Goal: Information Seeking & Learning: Learn about a topic

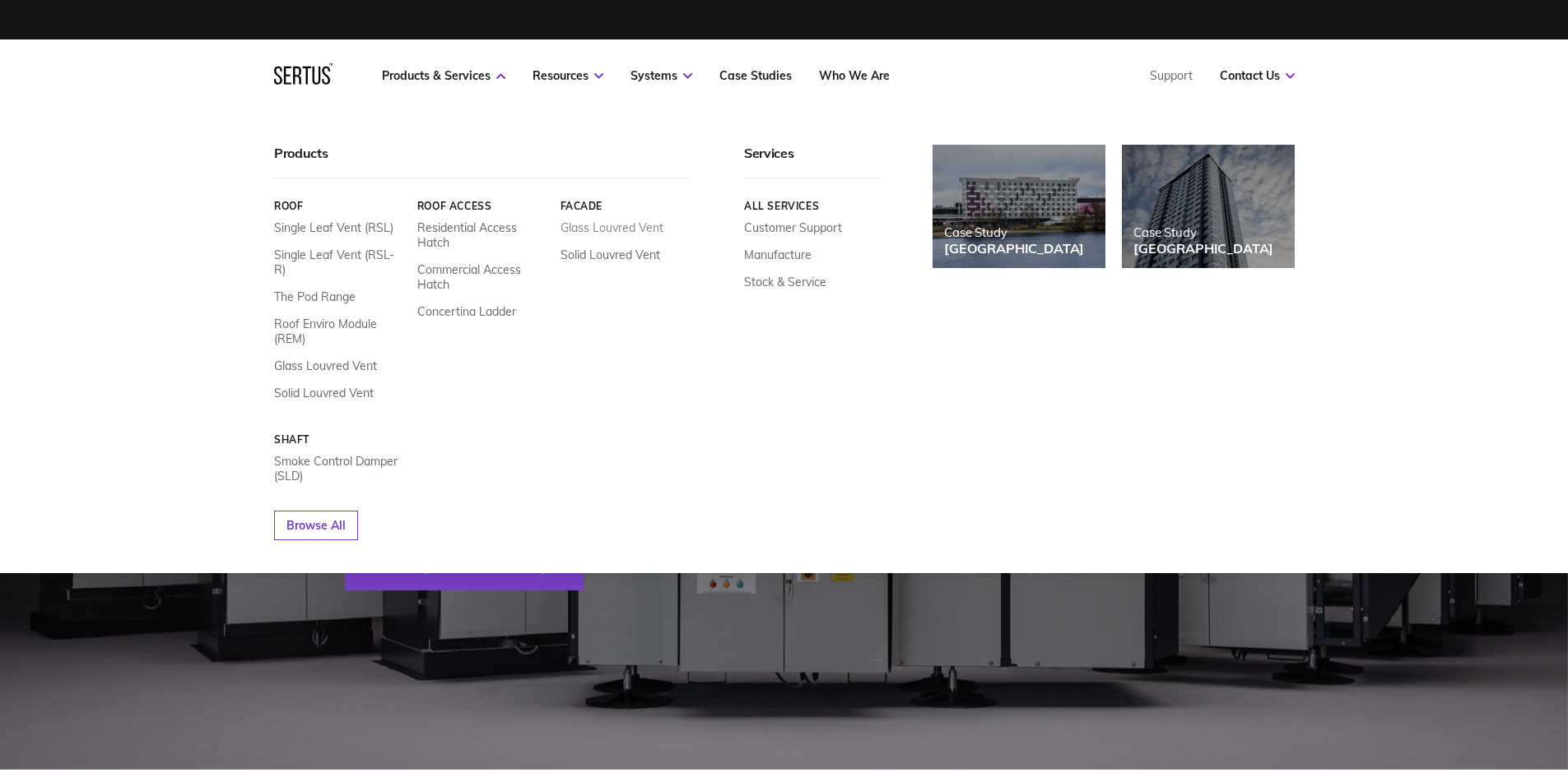
click at [589, 224] on link "Glass Louvred Vent" at bounding box center [611, 227] width 103 height 15
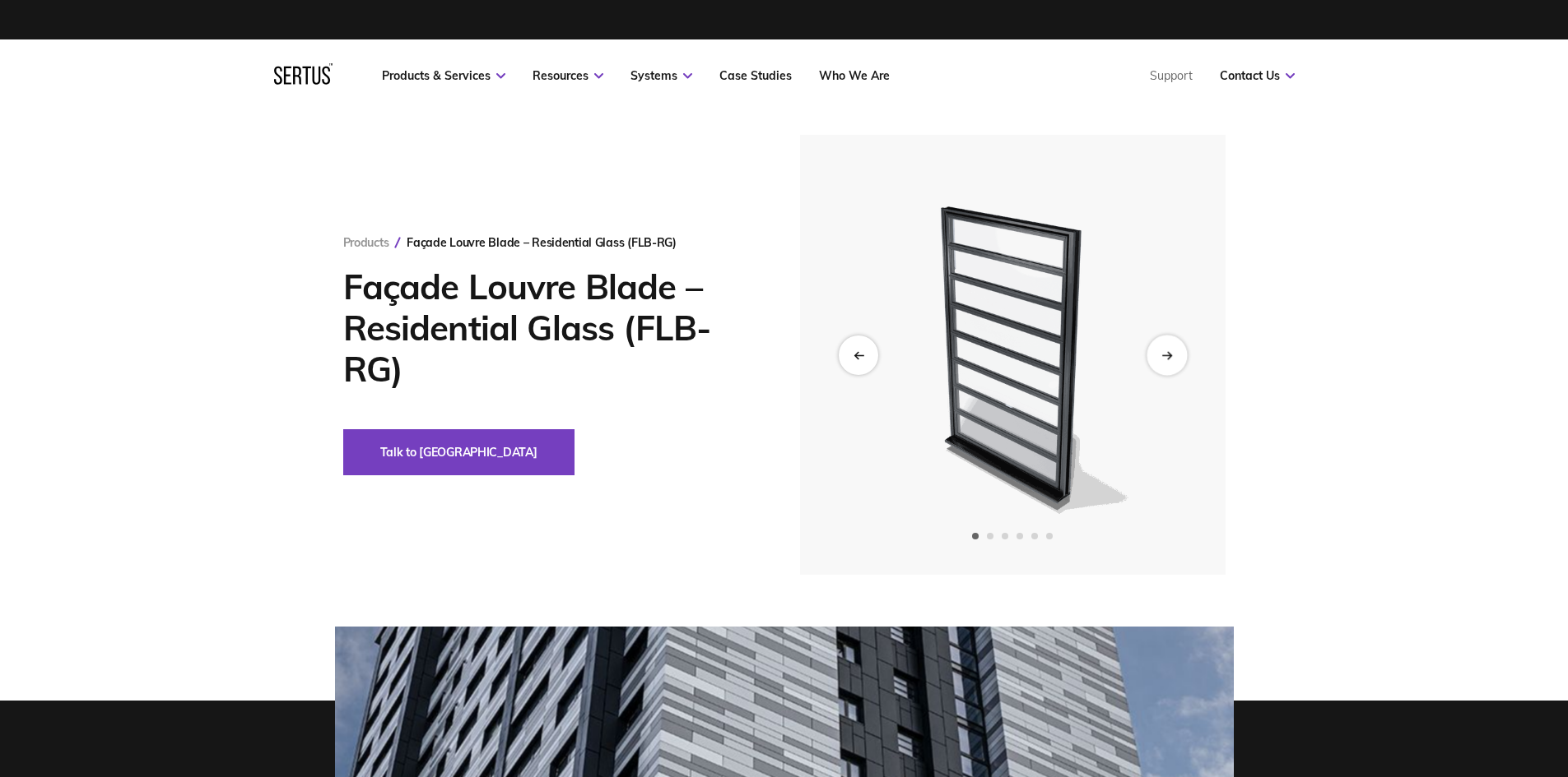
click at [1155, 351] on div "Next slide" at bounding box center [1166, 354] width 40 height 40
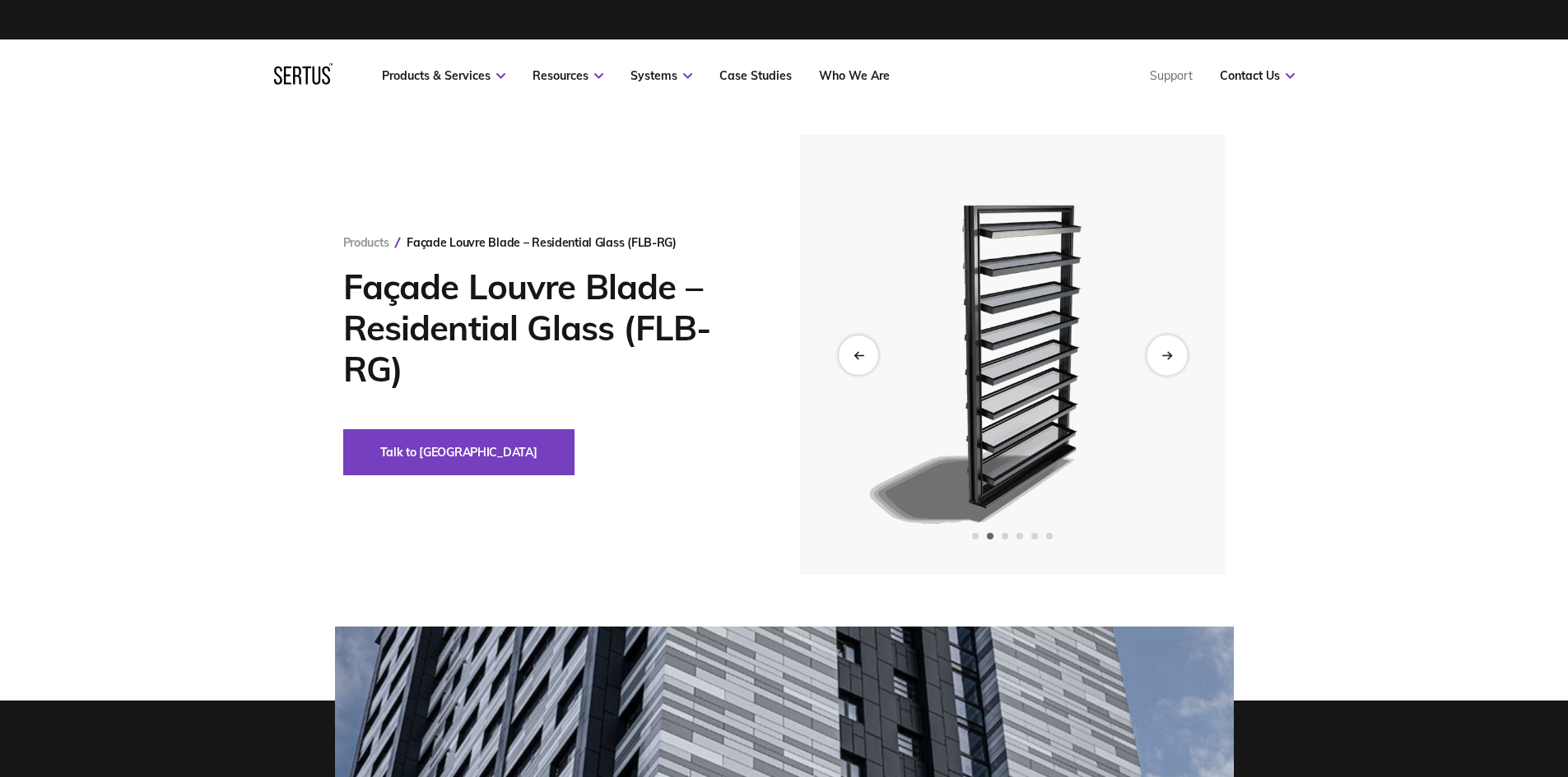
click at [1164, 352] on icon "Next slide" at bounding box center [1166, 354] width 10 height 9
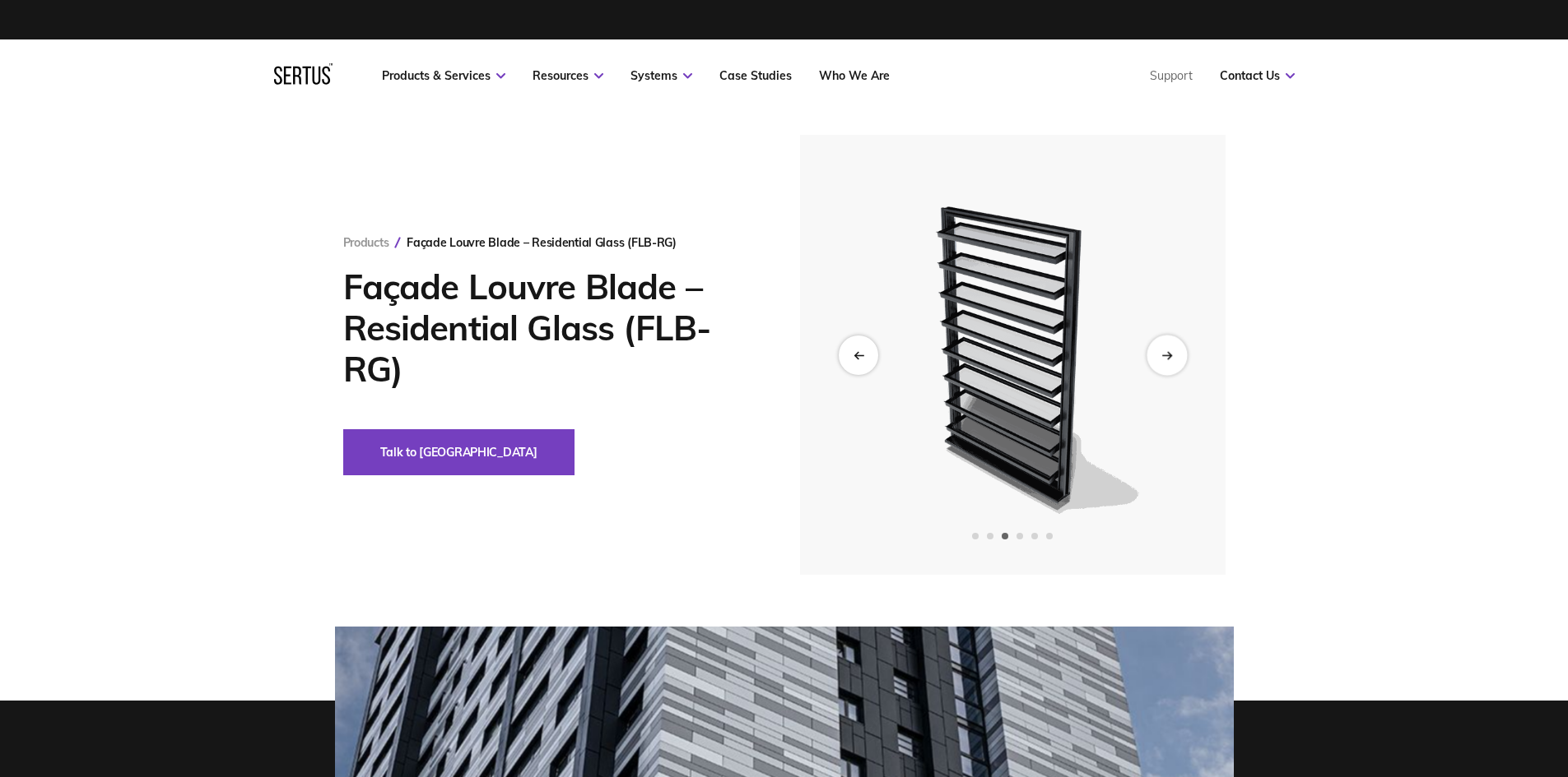
click at [1164, 352] on icon "Next slide" at bounding box center [1166, 354] width 10 height 9
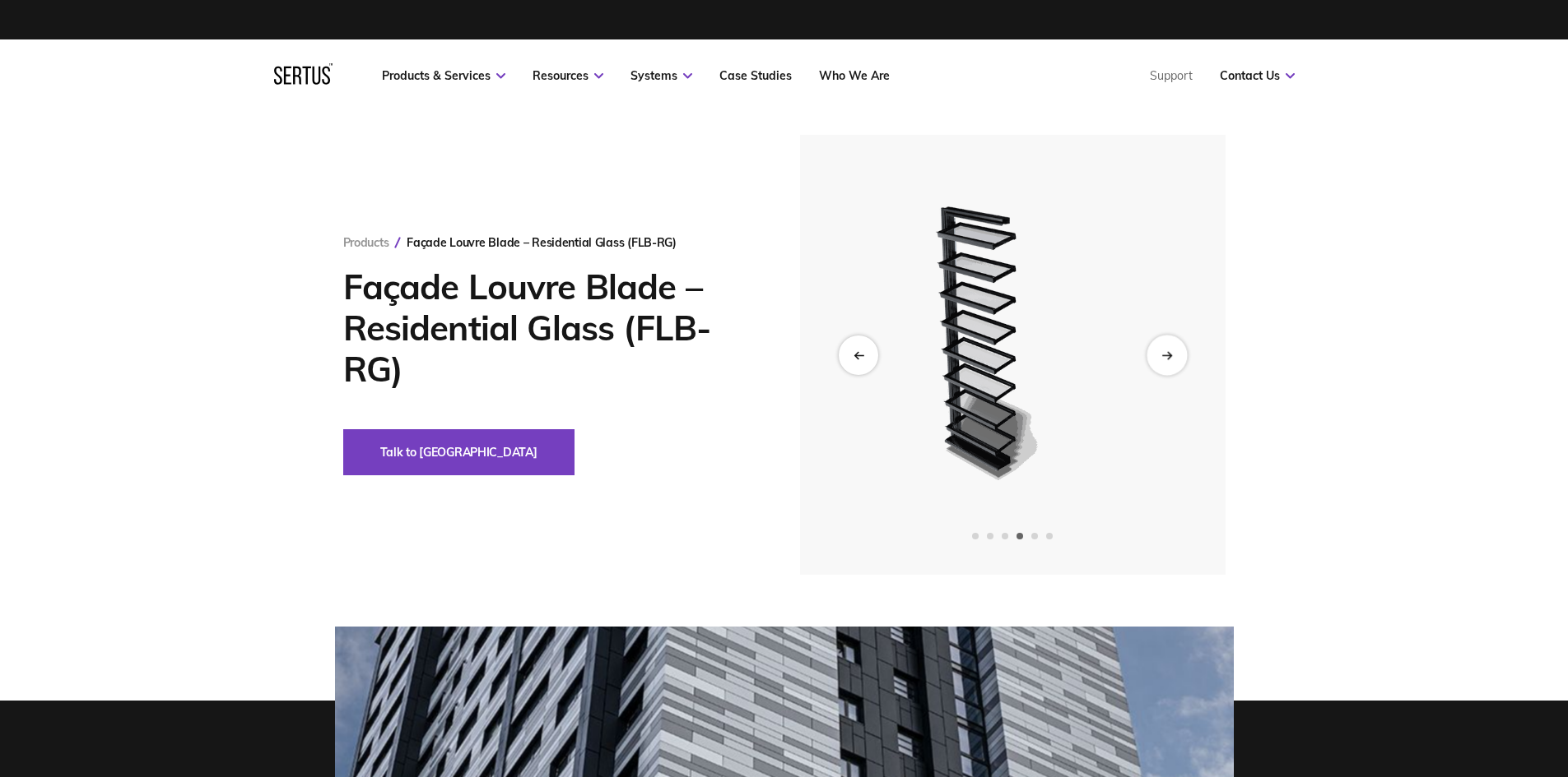
click at [1164, 352] on icon "Next slide" at bounding box center [1166, 354] width 10 height 9
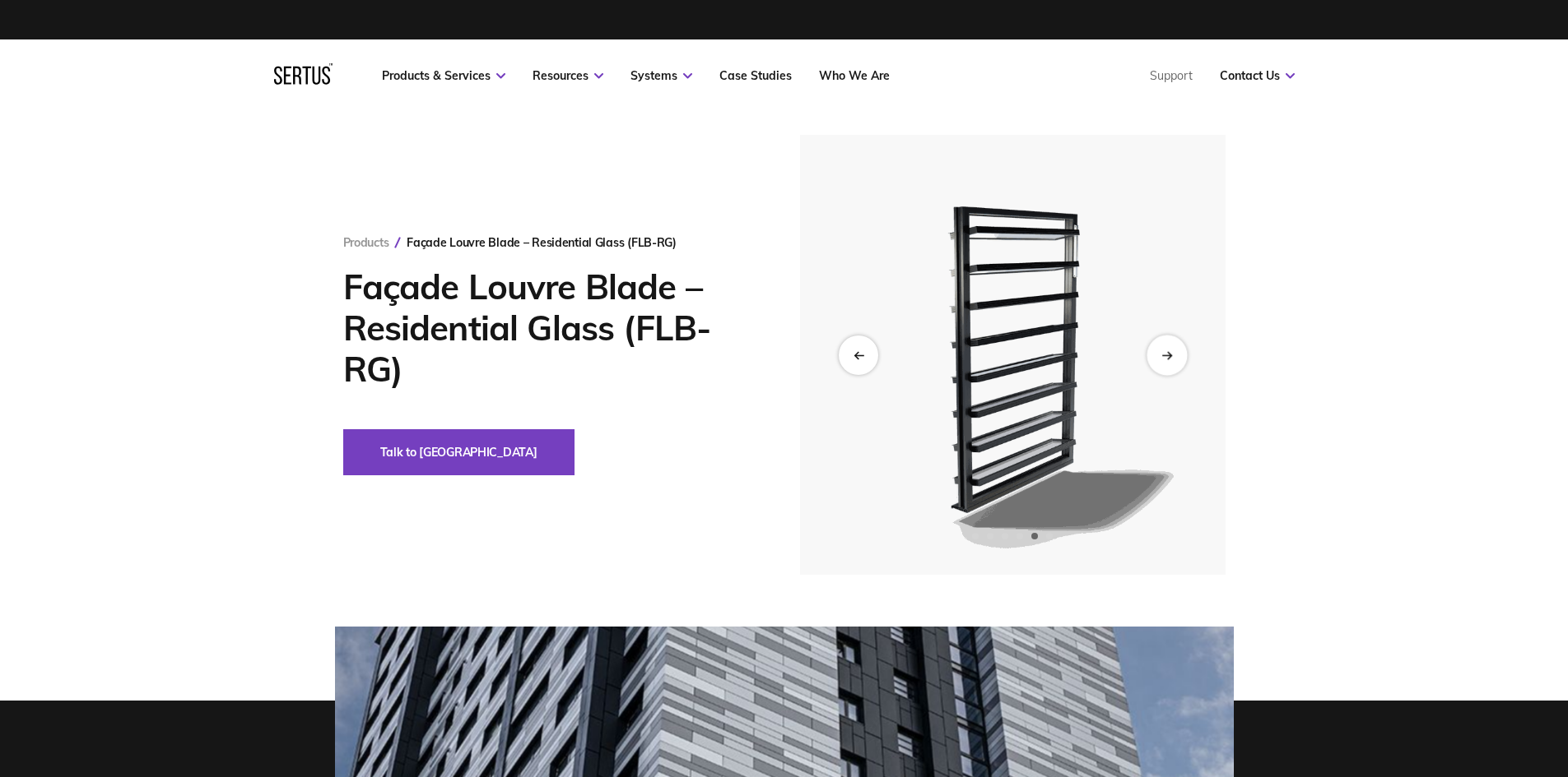
click at [1164, 352] on icon "Next slide" at bounding box center [1166, 354] width 10 height 9
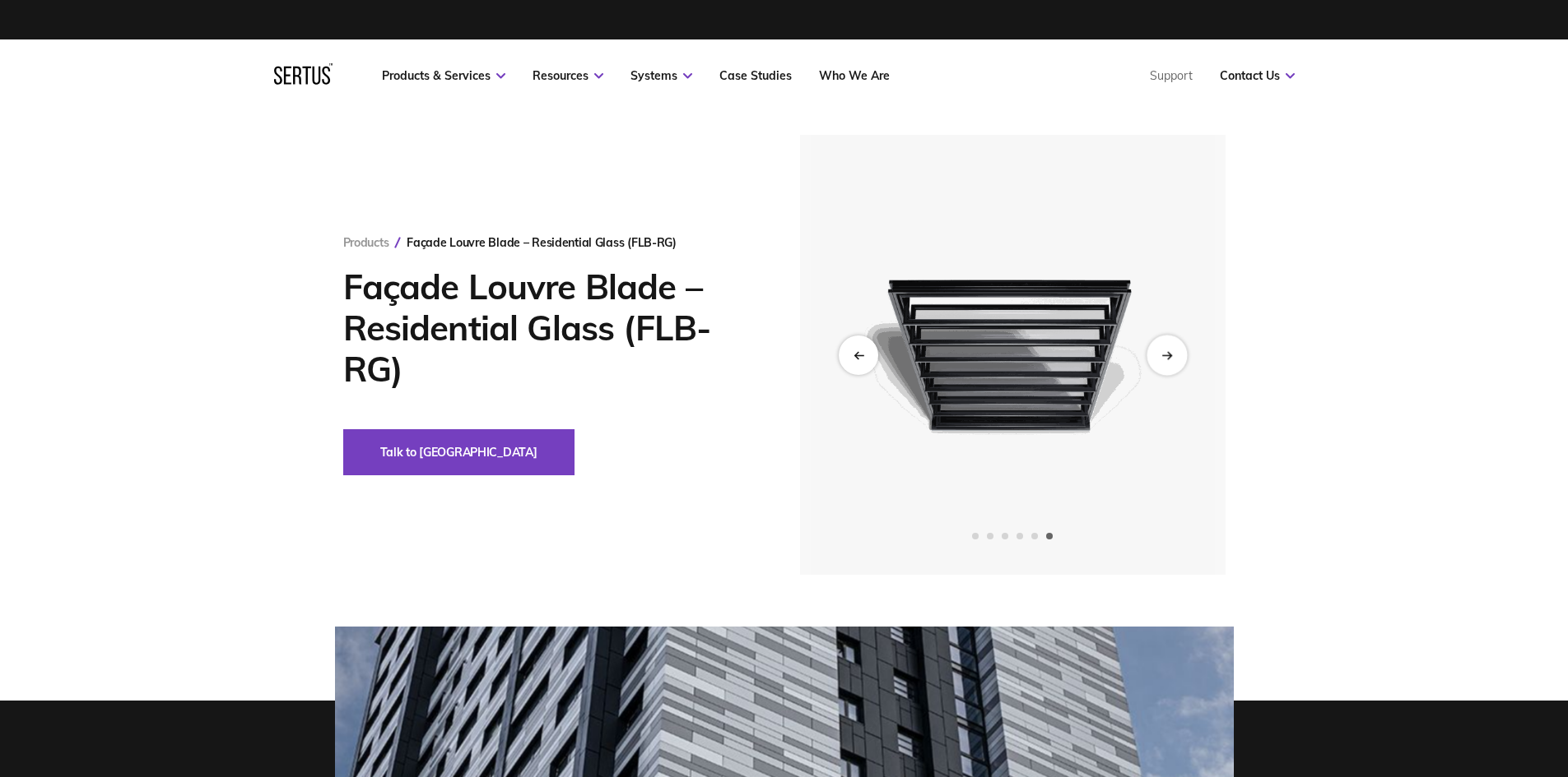
click at [1164, 352] on icon "Next slide" at bounding box center [1166, 354] width 10 height 9
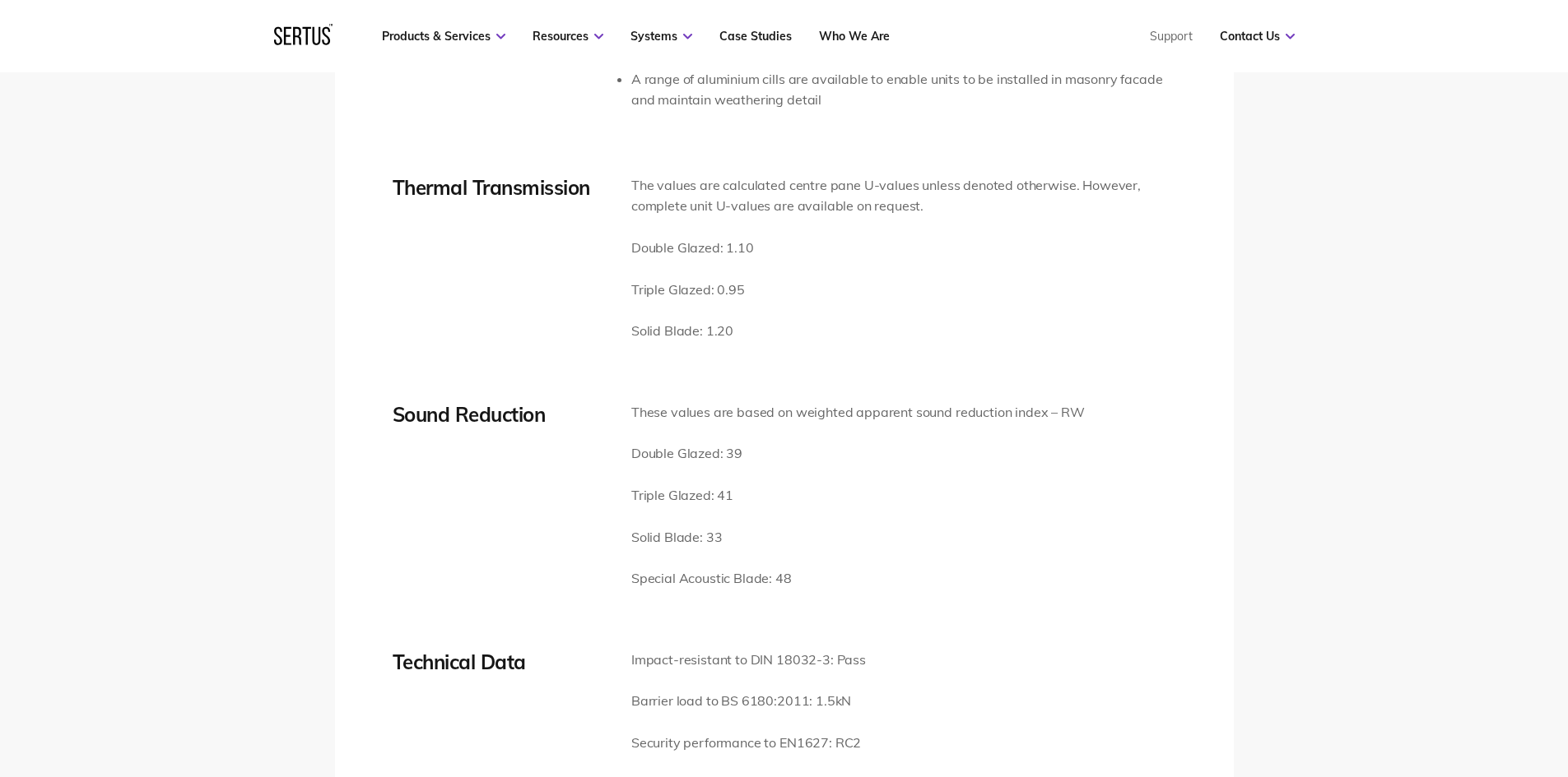
scroll to position [2221, 0]
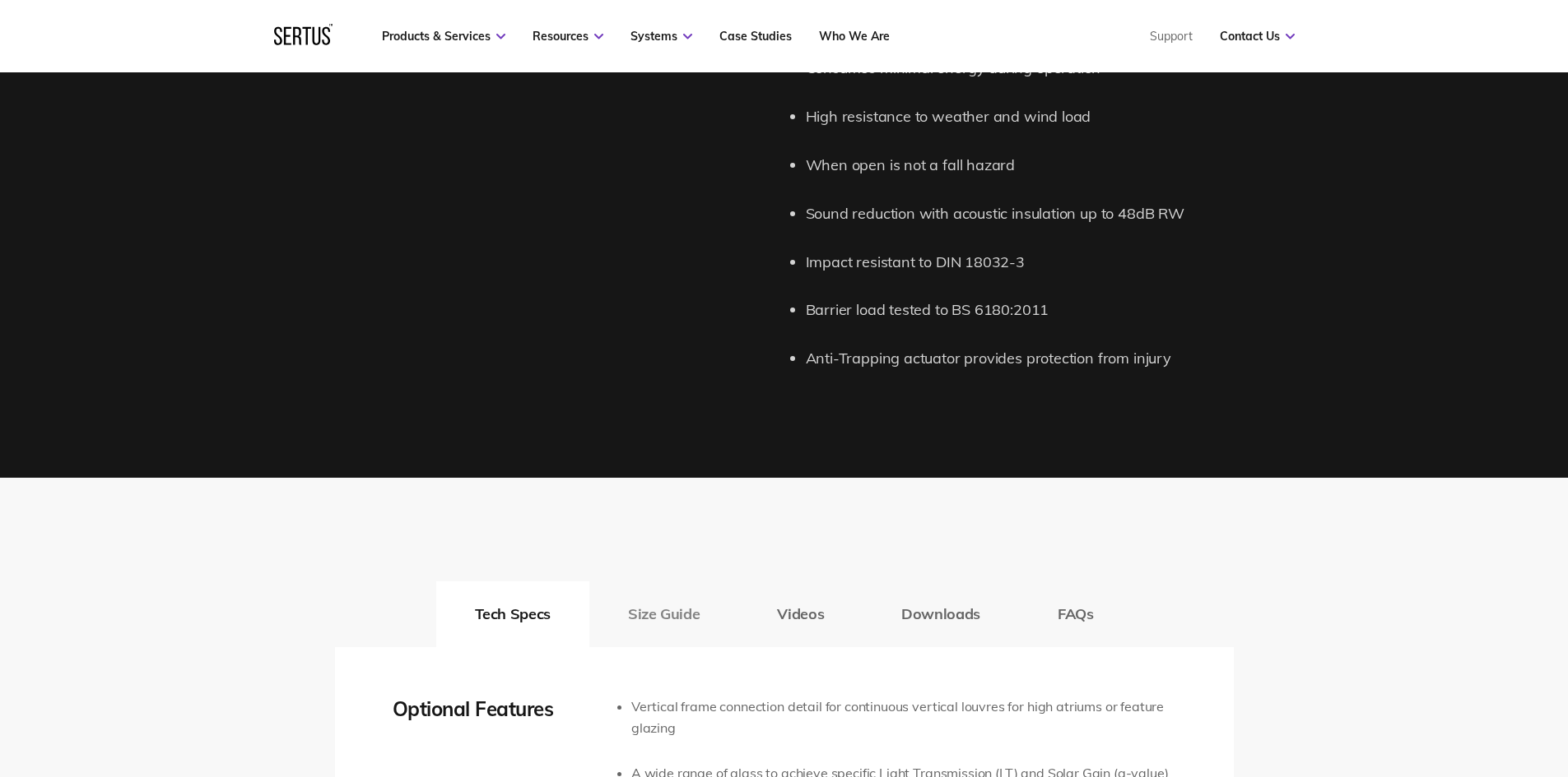
drag, startPoint x: 667, startPoint y: 622, endPoint x: 706, endPoint y: 618, distance: 39.2
click at [667, 622] on button "Size Guide" at bounding box center [664, 614] width 149 height 65
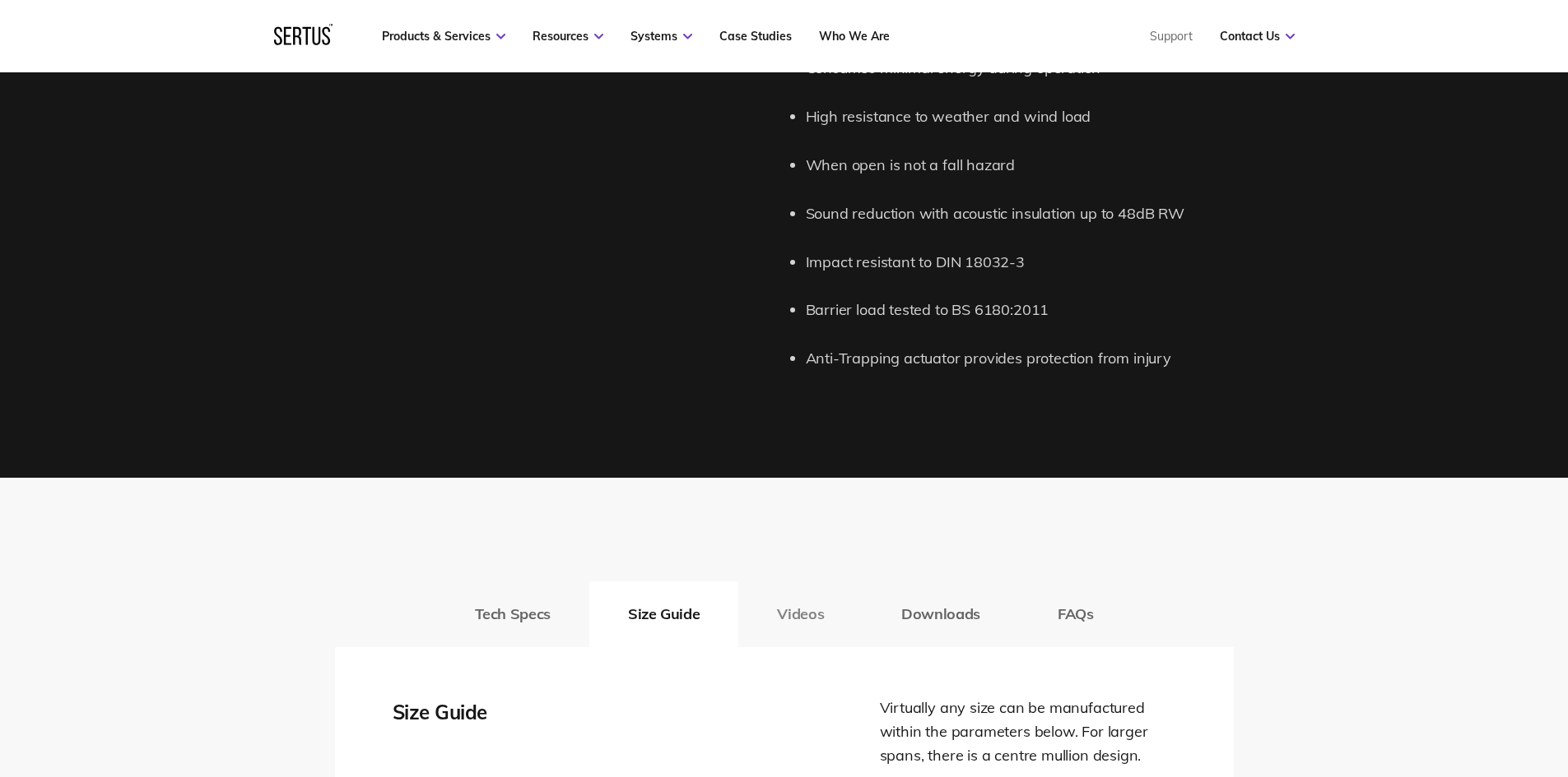
click at [793, 613] on button "Videos" at bounding box center [800, 614] width 124 height 65
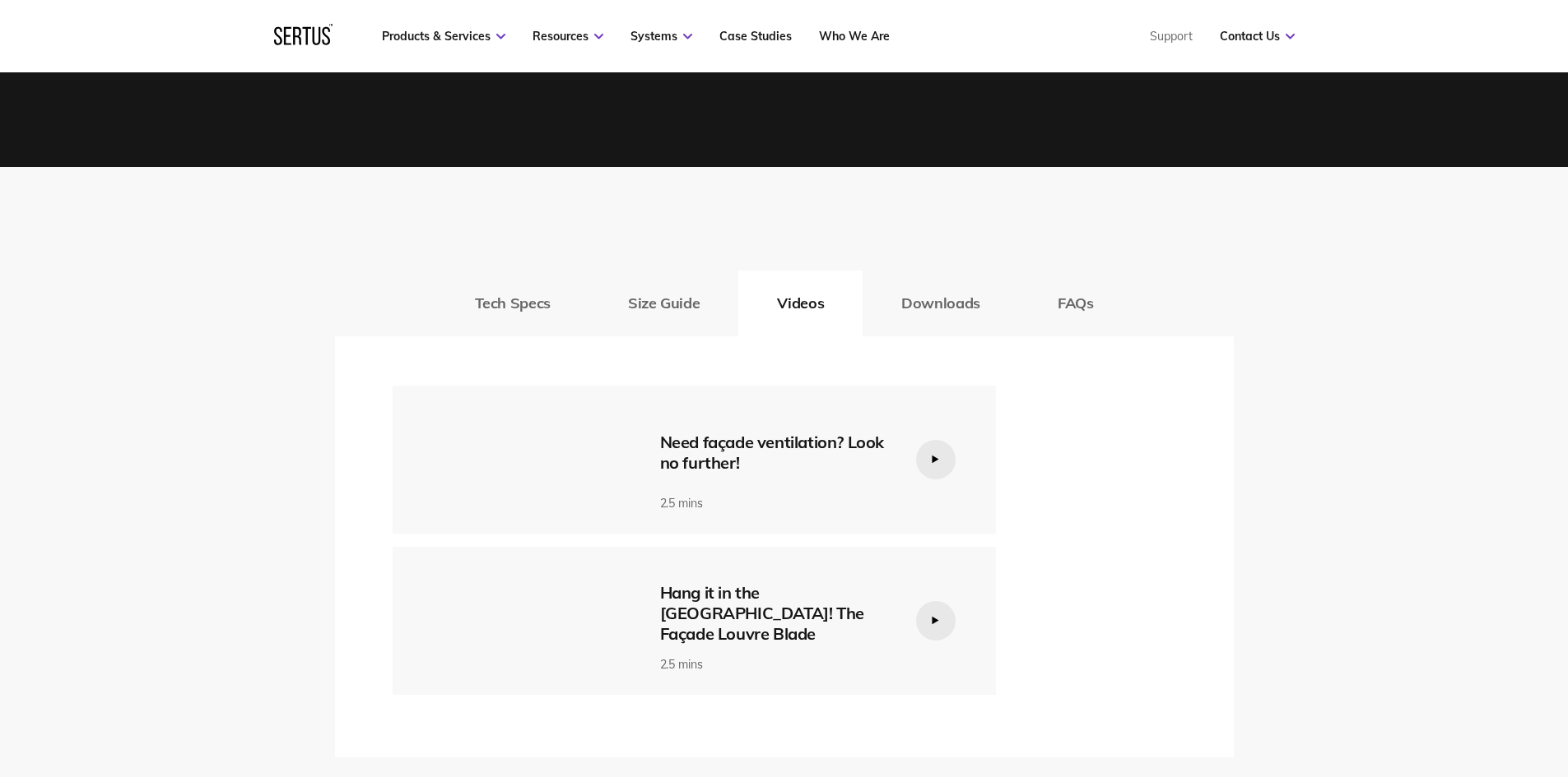
scroll to position [2714, 0]
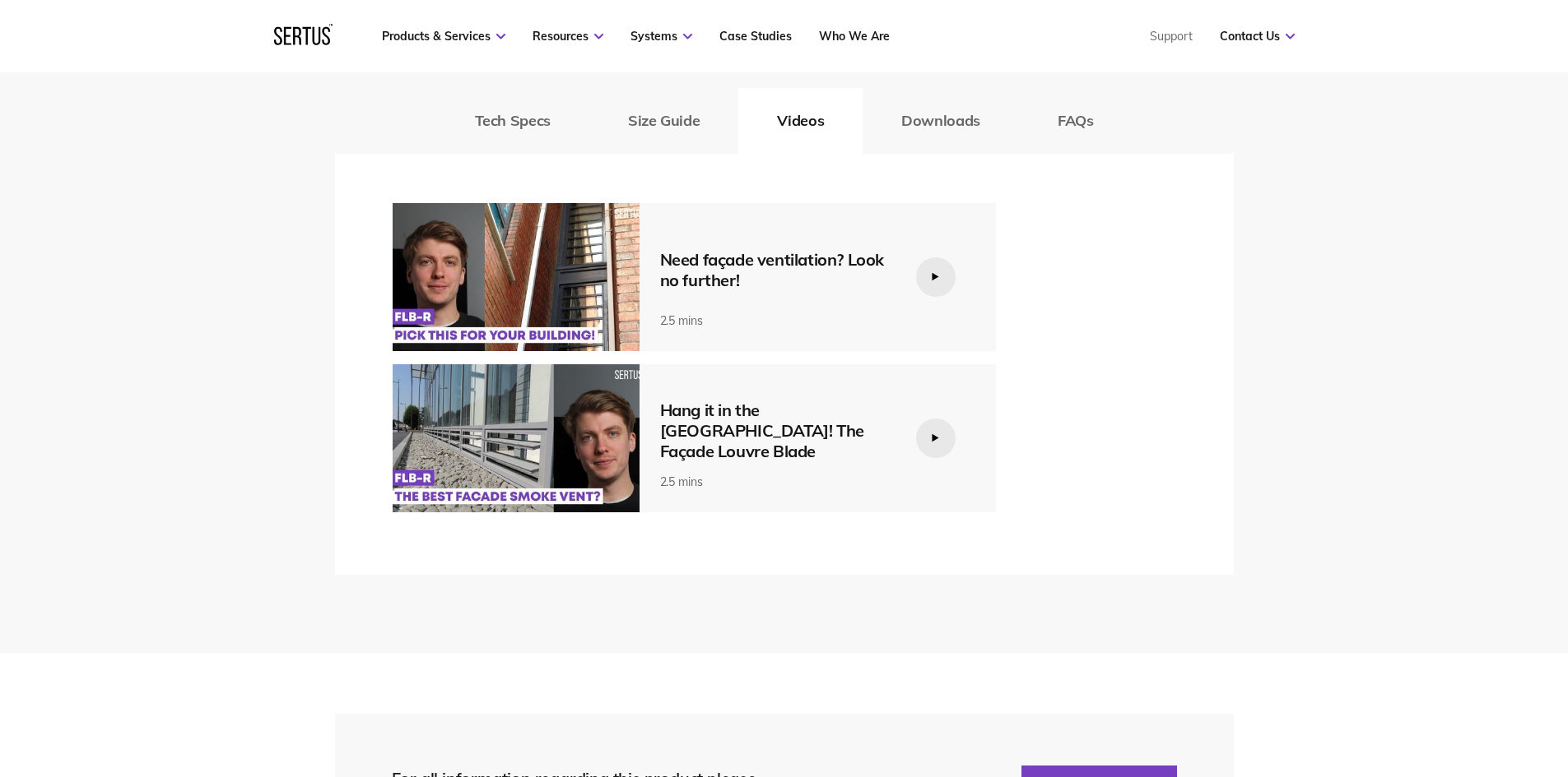
click at [761, 421] on div "Hang it in the [GEOGRAPHIC_DATA]! The Façade Louvre Blade" at bounding box center [776, 430] width 231 height 62
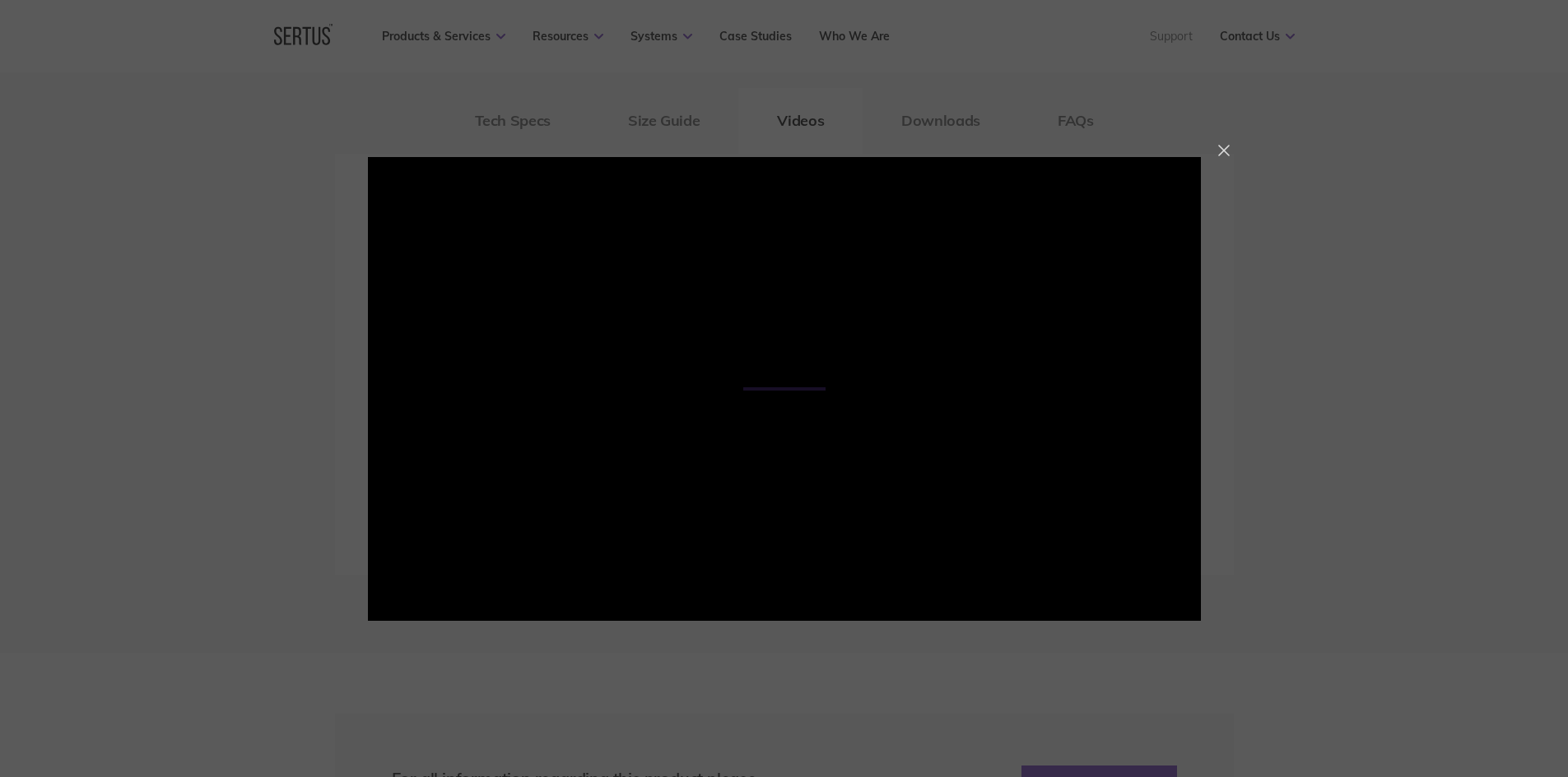
click at [1225, 148] on div at bounding box center [1223, 150] width 11 height 11
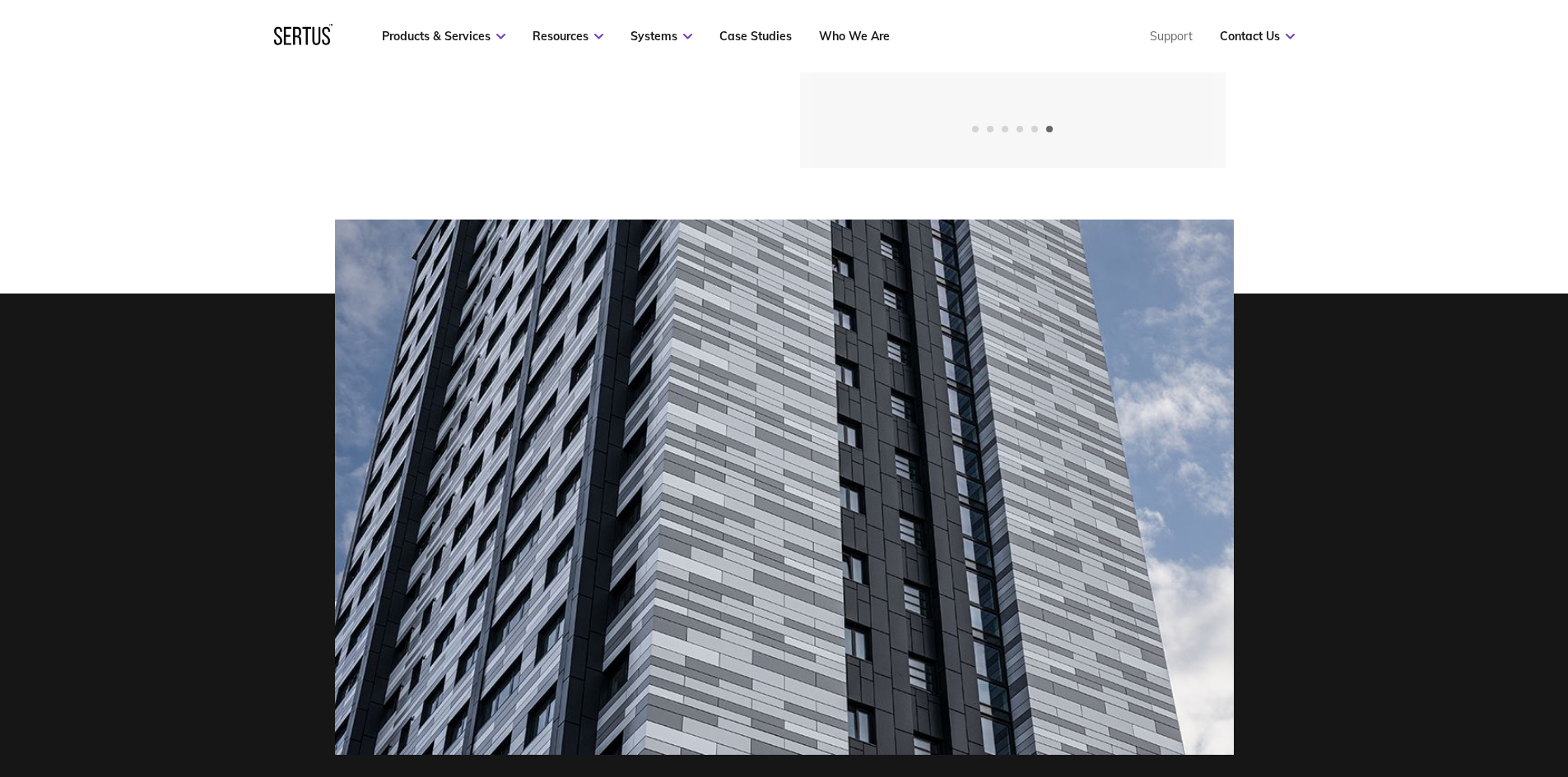
scroll to position [0, 0]
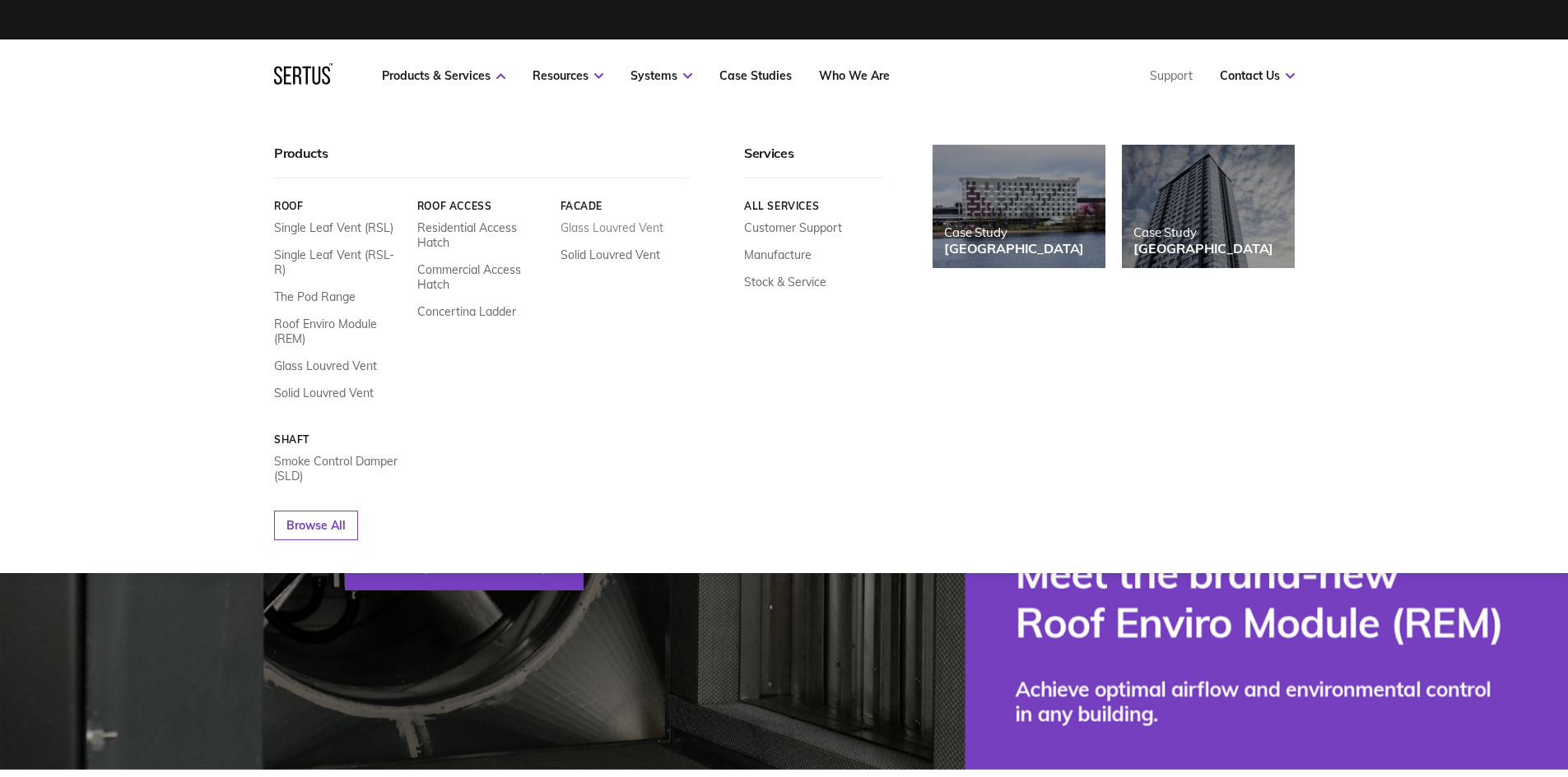
click at [597, 230] on link "Glass Louvred Vent" at bounding box center [611, 227] width 103 height 15
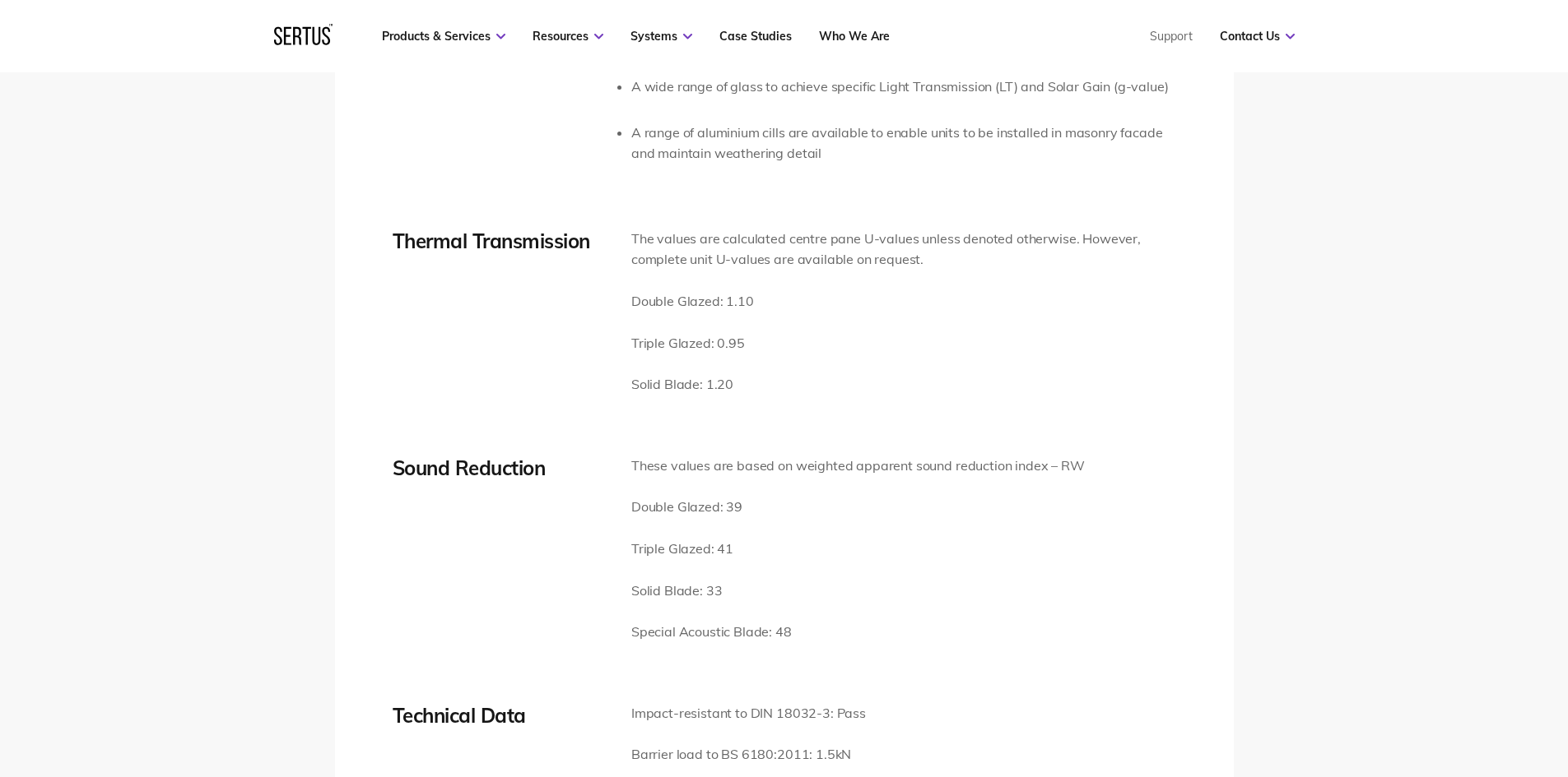
scroll to position [2878, 0]
